Goal: Task Accomplishment & Management: Manage account settings

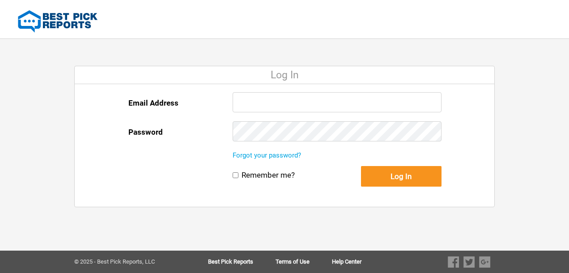
type input "[EMAIL_ADDRESS][DOMAIN_NAME]"
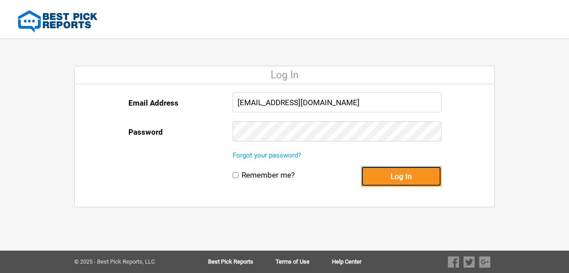
click at [365, 173] on button "Log In" at bounding box center [401, 176] width 80 height 21
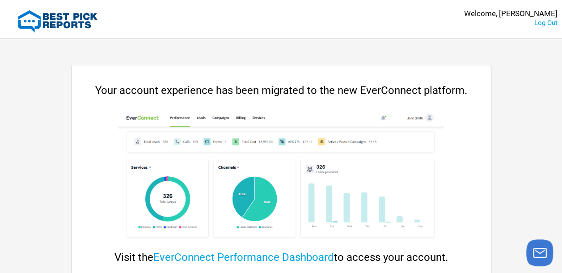
scroll to position [80, 0]
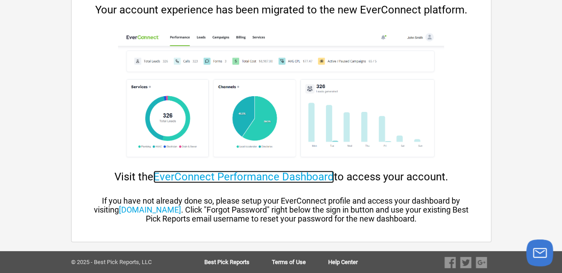
click at [215, 176] on link "EverConnect Performance Dashboard" at bounding box center [243, 176] width 181 height 13
